Goal: Navigation & Orientation: Find specific page/section

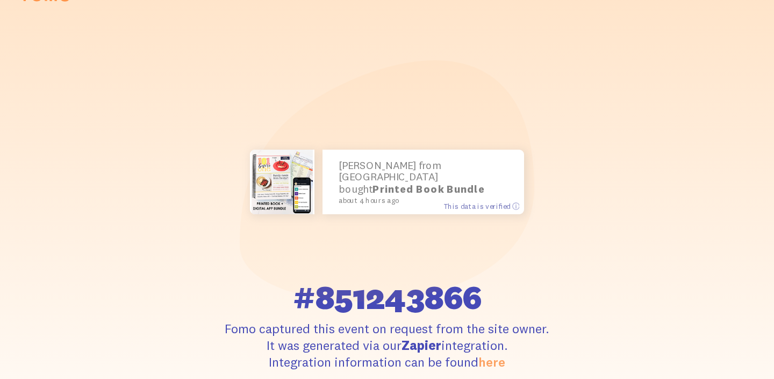
scroll to position [53, 0]
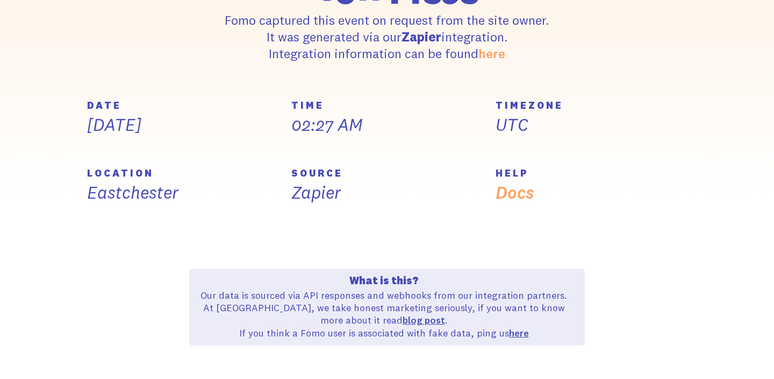
scroll to position [346, 0]
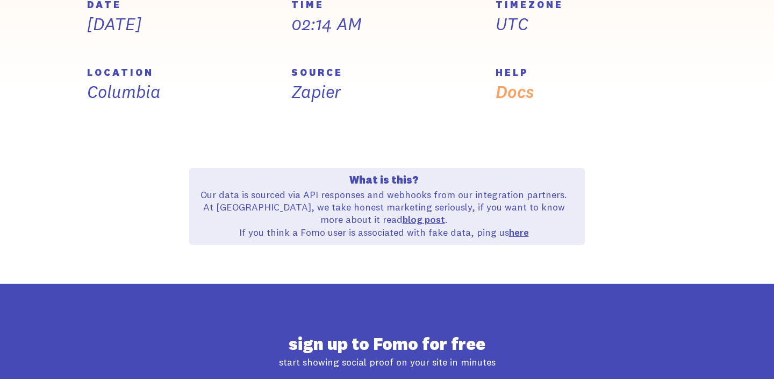
scroll to position [479, 0]
